Goal: Transaction & Acquisition: Purchase product/service

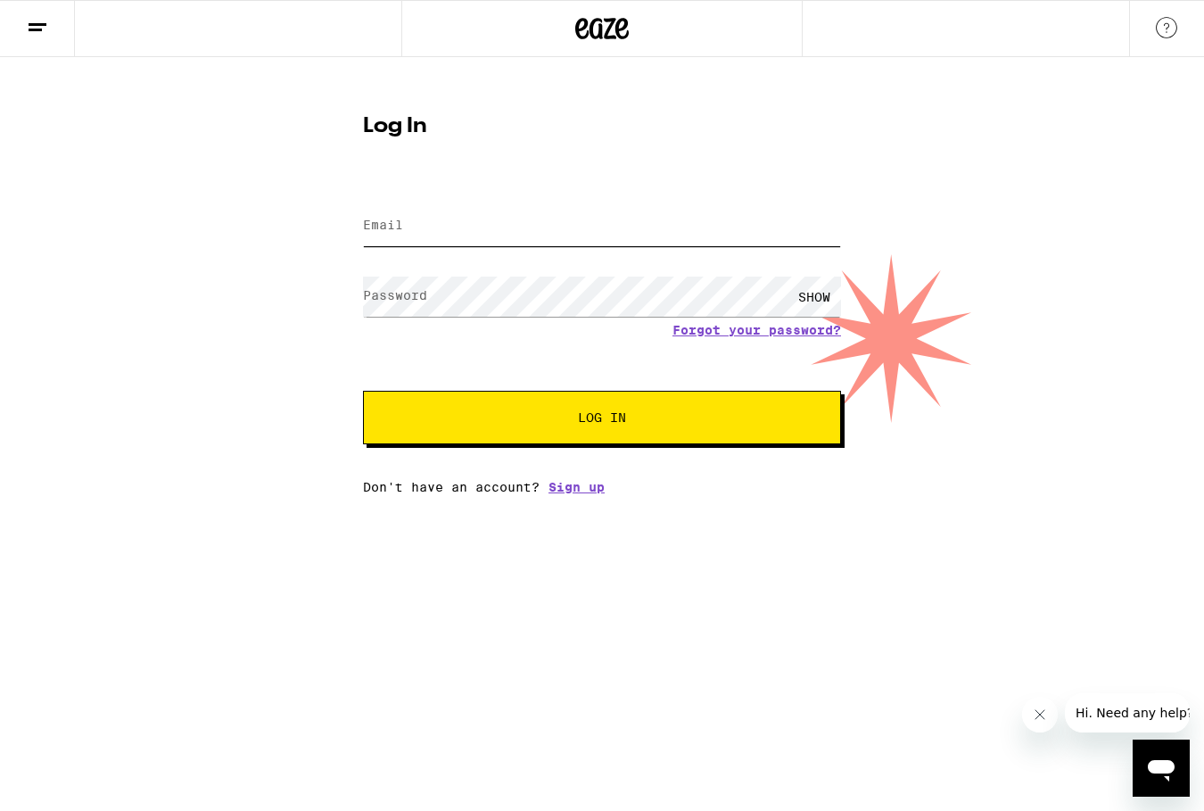
type input "[EMAIL_ADDRESS][DOMAIN_NAME]"
click at [608, 415] on span "Log In" at bounding box center [602, 417] width 48 height 12
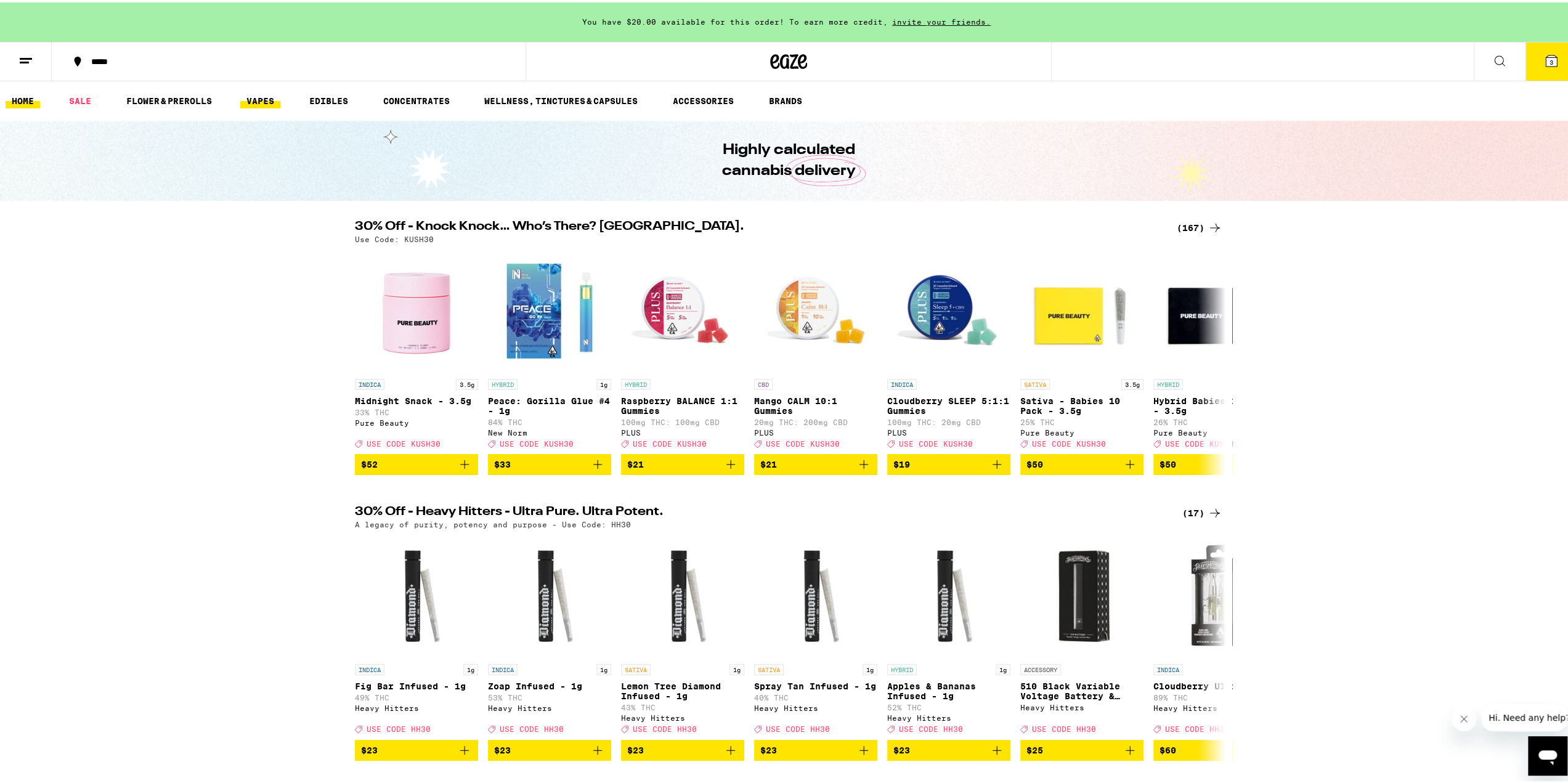
click at [253, 100] on link "VAPES" at bounding box center [260, 98] width 40 height 14
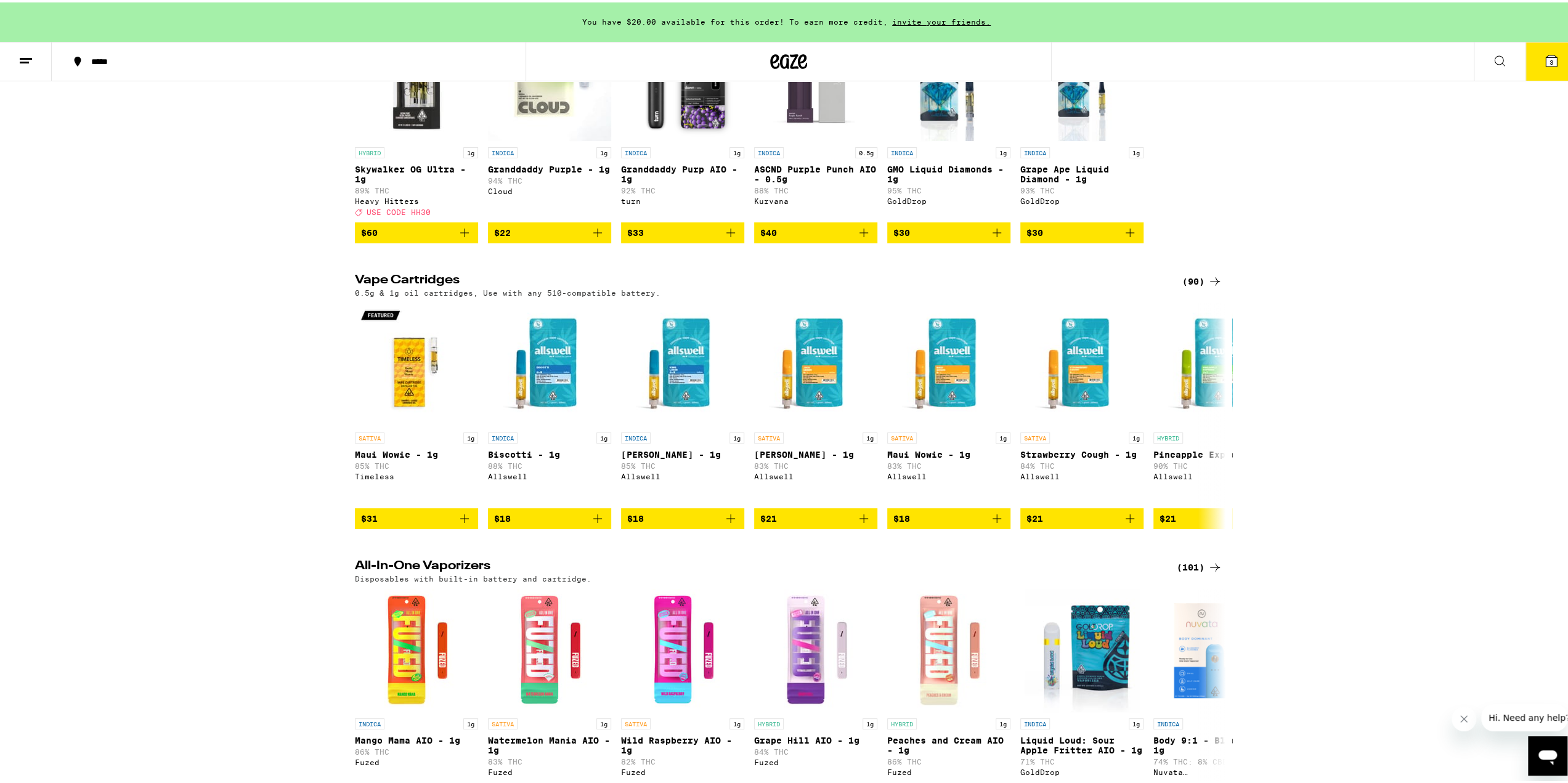
scroll to position [246, 0]
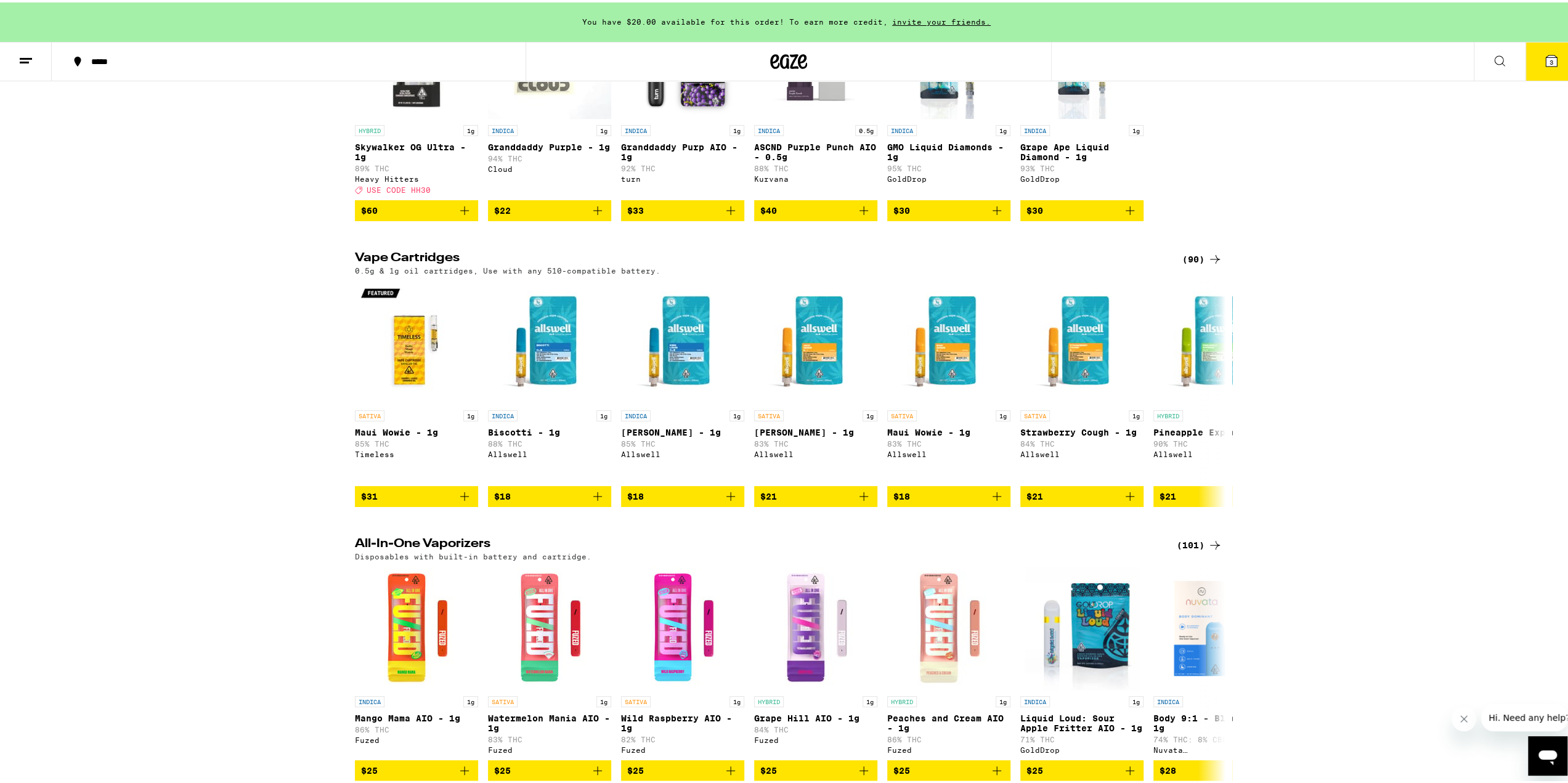
click at [831, 264] on div "(90)" at bounding box center [1202, 256] width 40 height 14
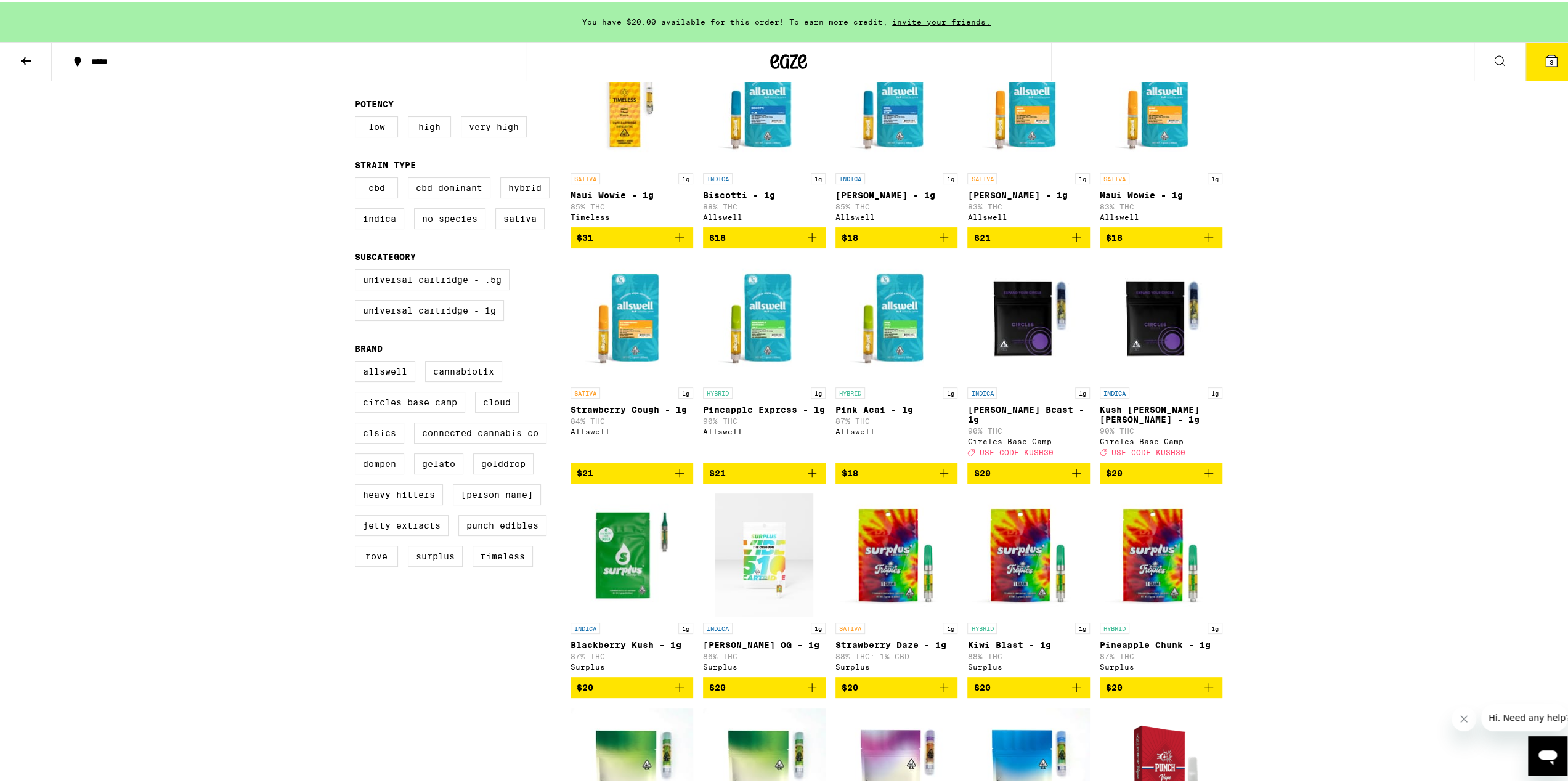
scroll to position [185, 0]
